Goal: Task Accomplishment & Management: Manage account settings

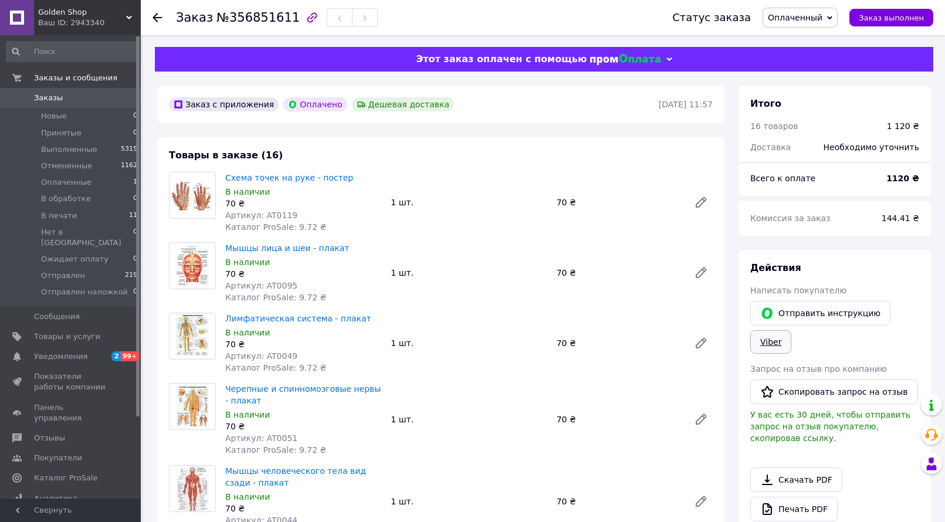
click at [771, 344] on link "Viber" at bounding box center [770, 341] width 41 height 23
click at [100, 211] on li "В печати 11" at bounding box center [72, 216] width 144 height 16
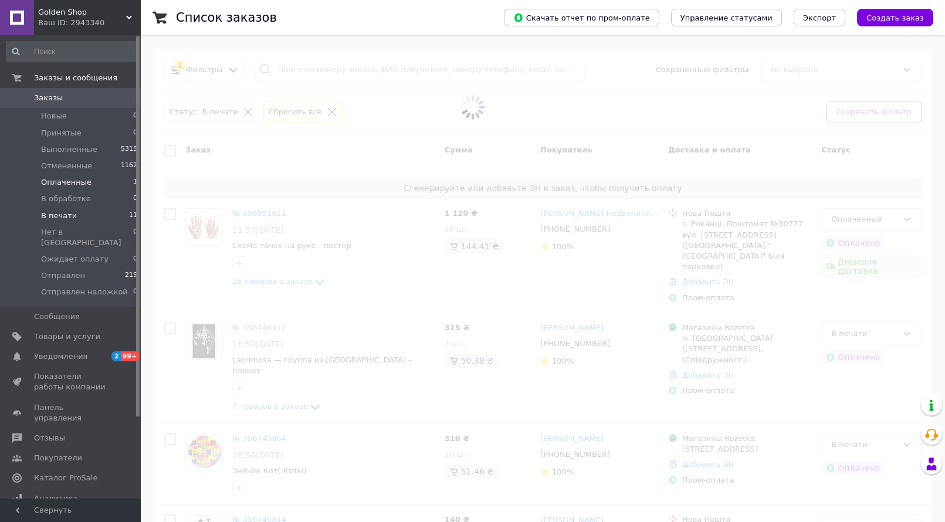
click at [90, 180] on li "Оплаченные 1" at bounding box center [72, 182] width 144 height 16
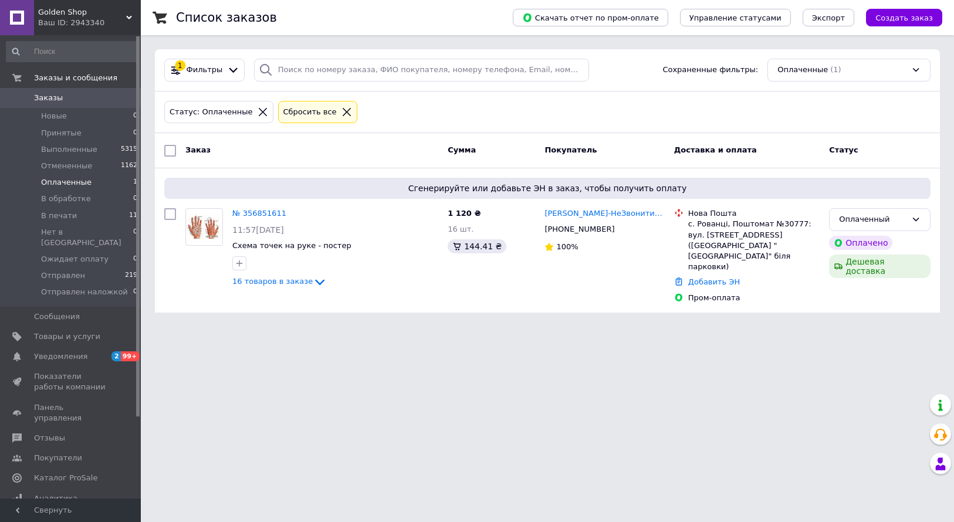
click at [58, 185] on span "Оплаченные" at bounding box center [66, 182] width 50 height 11
